Goal: Task Accomplishment & Management: Complete application form

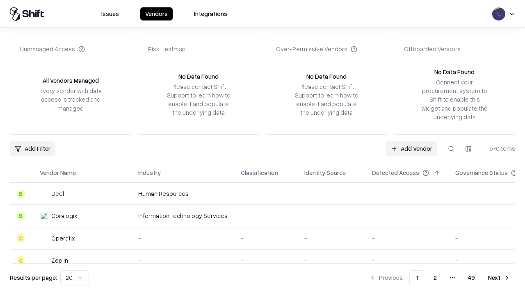
click at [411, 148] on link "Add Vendor" at bounding box center [411, 149] width 51 height 15
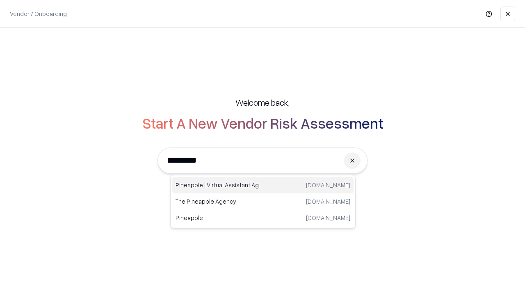
click at [263, 185] on div "Pineapple | Virtual Assistant Agency trypineapple.com" at bounding box center [262, 185] width 181 height 16
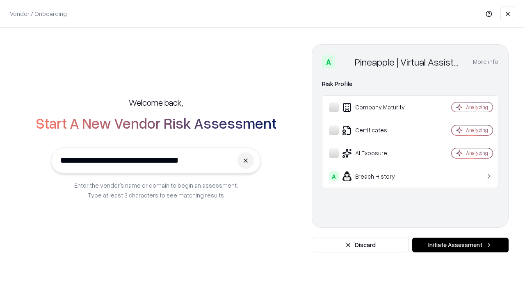
type input "**********"
click at [460, 245] on button "Initiate Assessment" at bounding box center [460, 245] width 96 height 15
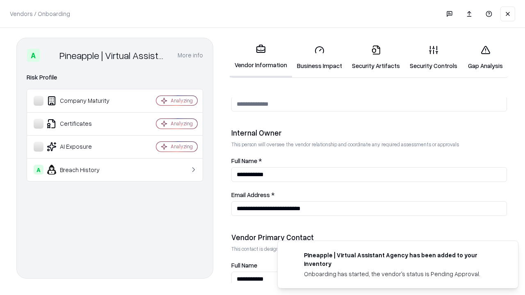
scroll to position [425, 0]
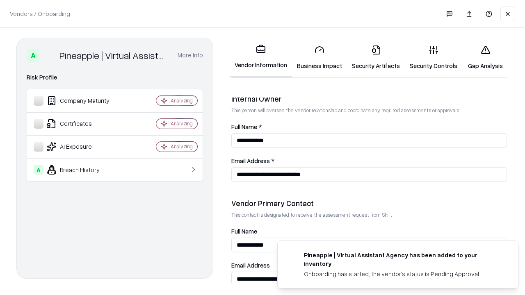
click at [320, 57] on link "Business Impact" at bounding box center [319, 58] width 55 height 38
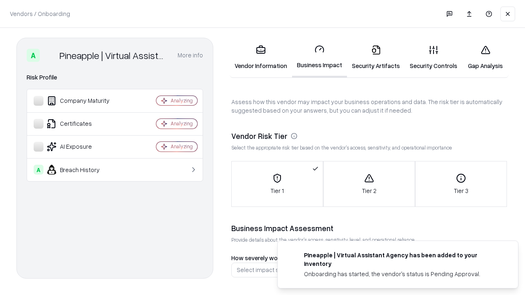
click at [376, 57] on link "Security Artifacts" at bounding box center [376, 58] width 58 height 38
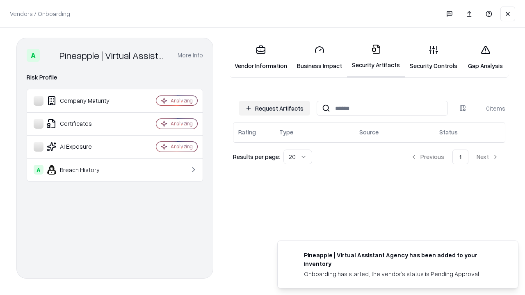
click at [274, 108] on button "Request Artifacts" at bounding box center [274, 108] width 71 height 15
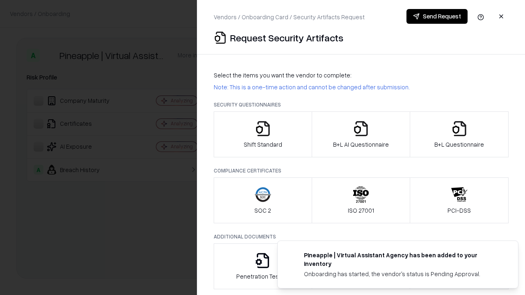
click at [262, 135] on icon "button" at bounding box center [263, 129] width 16 height 16
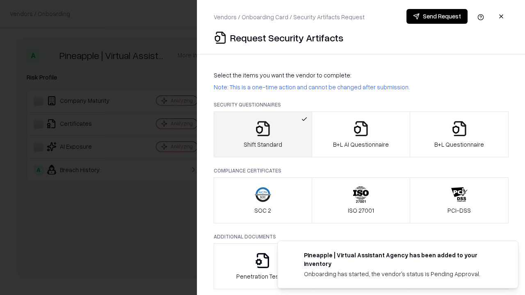
click at [437, 16] on button "Send Request" at bounding box center [436, 16] width 61 height 15
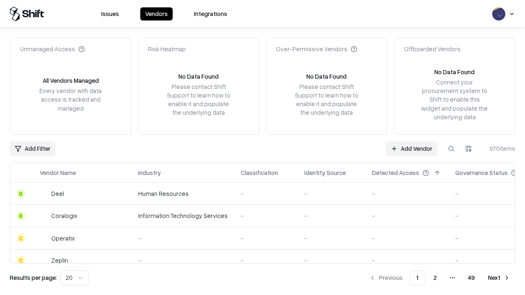
click at [451, 148] on button at bounding box center [451, 149] width 15 height 15
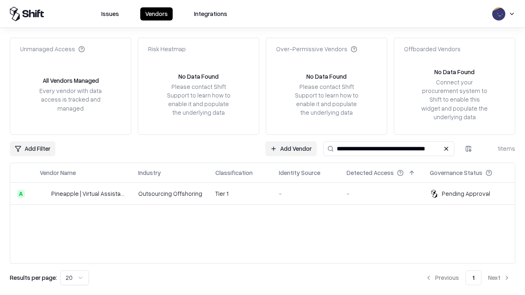
type input "**********"
click at [267, 194] on td "Tier 1" at bounding box center [241, 194] width 64 height 22
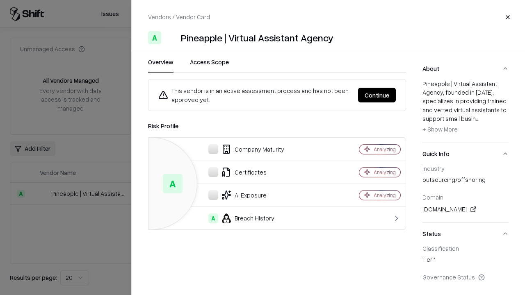
click at [377, 95] on button "Continue" at bounding box center [377, 95] width 38 height 15
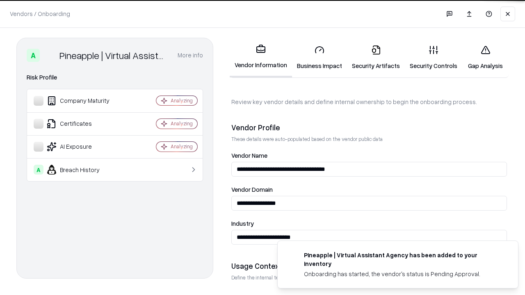
click at [376, 57] on link "Security Artifacts" at bounding box center [376, 58] width 58 height 38
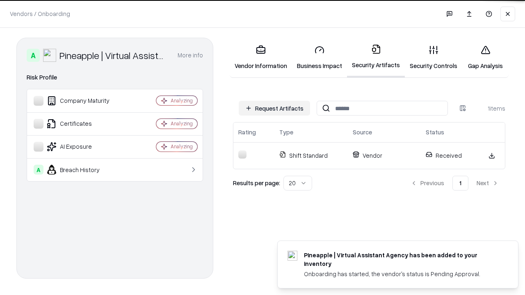
click at [434, 57] on link "Security Controls" at bounding box center [433, 58] width 57 height 38
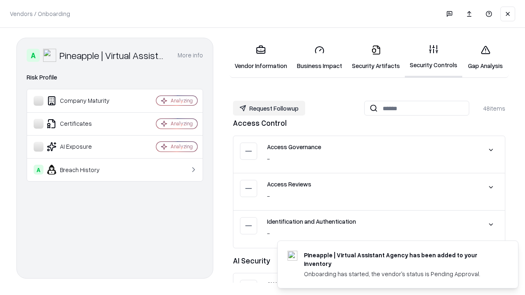
click at [269, 108] on button "Request Followup" at bounding box center [269, 108] width 72 height 15
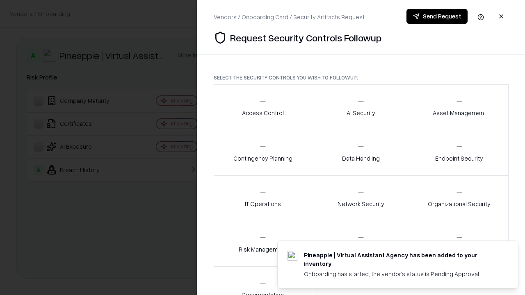
click at [262, 107] on div "Access Control" at bounding box center [263, 107] width 42 height 20
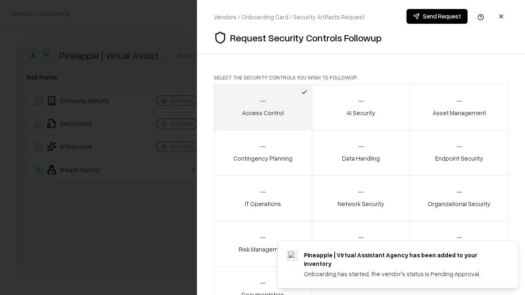
click at [437, 16] on button "Send Request" at bounding box center [436, 16] width 61 height 15
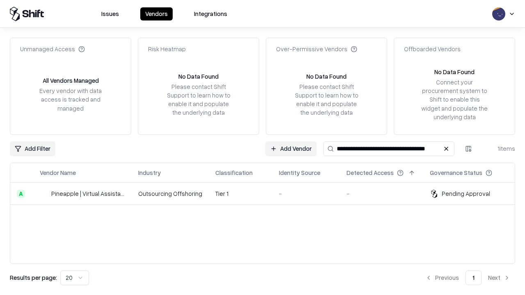
type input "**********"
click at [267, 194] on td "Tier 1" at bounding box center [241, 194] width 64 height 22
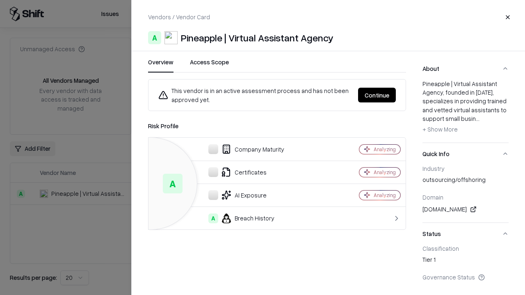
click at [377, 95] on button "Continue" at bounding box center [377, 95] width 38 height 15
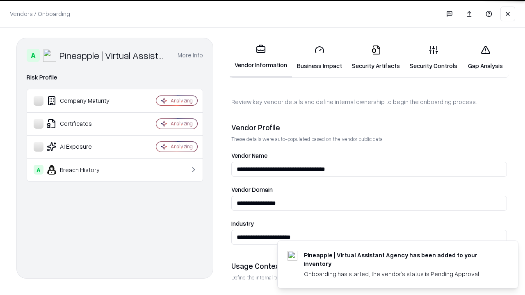
click at [485, 57] on link "Gap Analysis" at bounding box center [485, 58] width 46 height 38
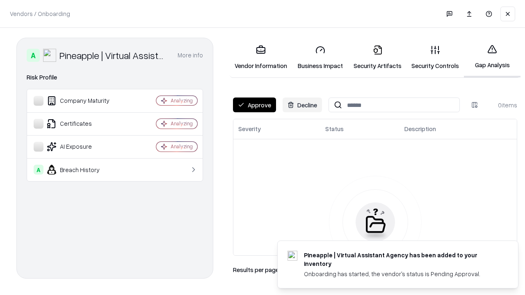
click at [254, 105] on button "Approve" at bounding box center [254, 105] width 43 height 15
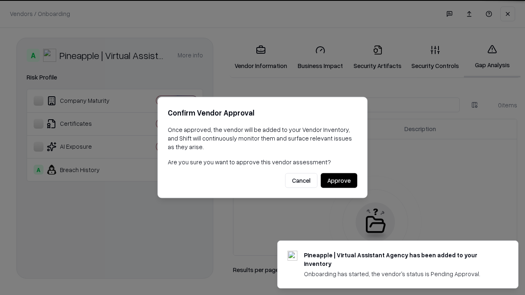
click at [339, 180] on button "Approve" at bounding box center [339, 180] width 37 height 15
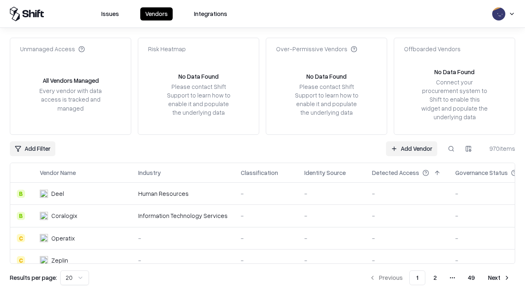
type input "**********"
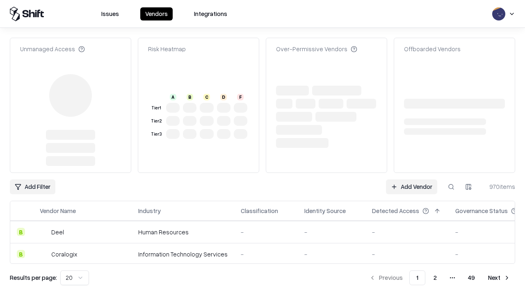
click at [411, 187] on link "Add Vendor" at bounding box center [411, 187] width 51 height 15
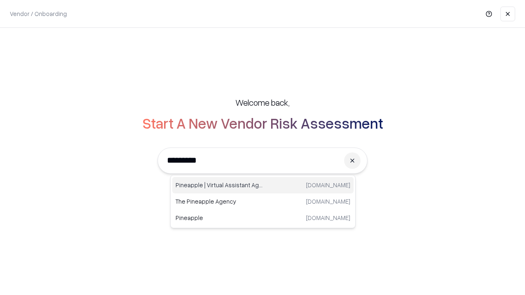
click at [263, 185] on div "Pineapple | Virtual Assistant Agency trypineapple.com" at bounding box center [262, 185] width 181 height 16
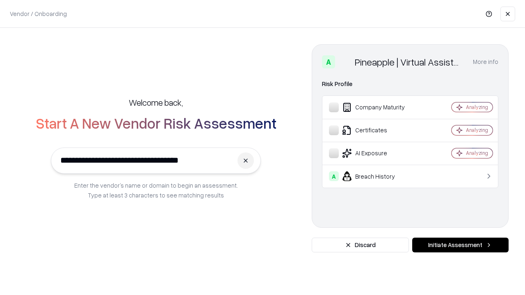
type input "**********"
click at [460, 245] on button "Initiate Assessment" at bounding box center [460, 245] width 96 height 15
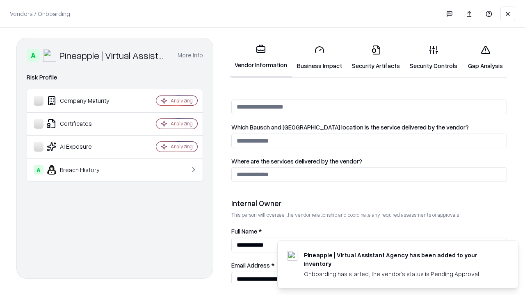
scroll to position [425, 0]
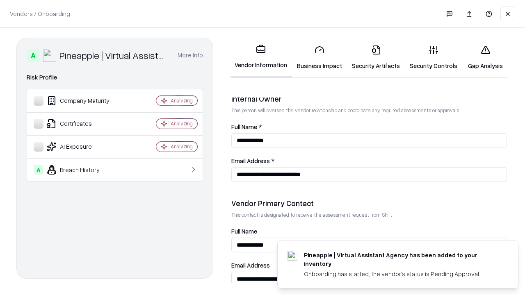
click at [485, 57] on link "Gap Analysis" at bounding box center [485, 58] width 46 height 38
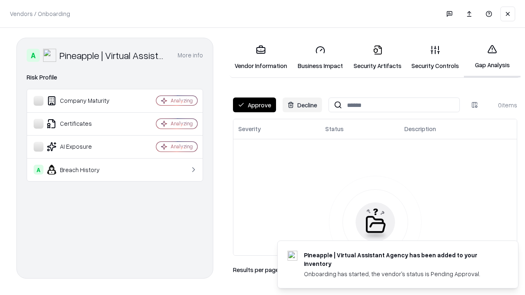
click at [254, 105] on button "Approve" at bounding box center [254, 105] width 43 height 15
